Goal: Task Accomplishment & Management: Use online tool/utility

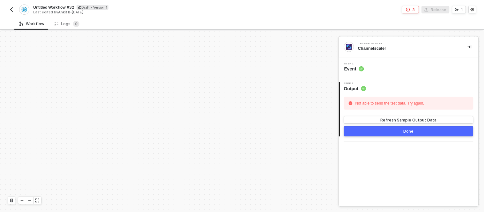
scroll to position [132, 0]
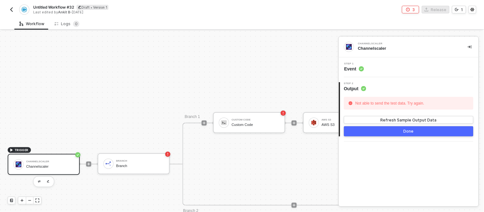
click at [9, 5] on div "Untitled Workflow #32 Draft • Version 1 Last edited by Ankit B - 24 days ago" at bounding box center [125, 9] width 234 height 10
click at [10, 8] on img "button" at bounding box center [11, 9] width 5 height 5
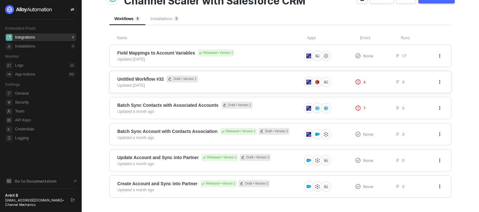
scroll to position [50, 0]
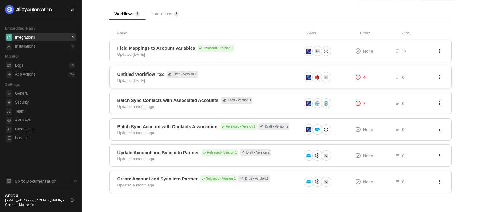
click at [267, 82] on div "Untitled Workflow #32 Draft • Version 1 Updated [DATE]" at bounding box center [209, 77] width 184 height 13
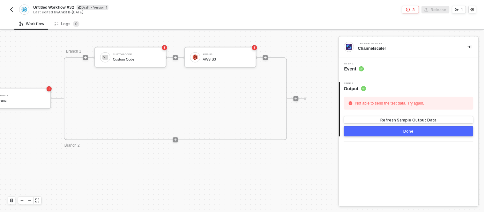
scroll to position [198, 123]
click at [12, 8] on img "button" at bounding box center [11, 9] width 5 height 5
